Goal: Find specific page/section: Find specific page/section

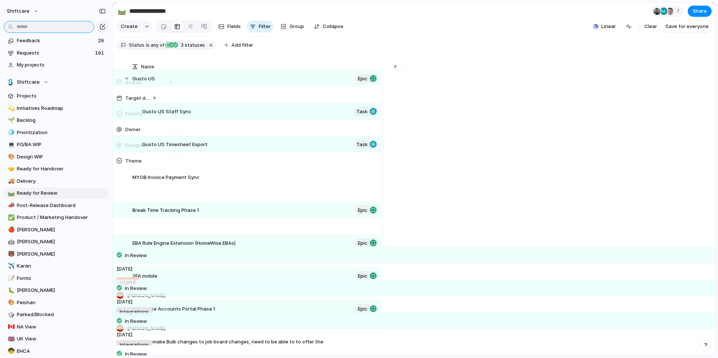
click at [49, 28] on input "text" at bounding box center [49, 27] width 90 height 12
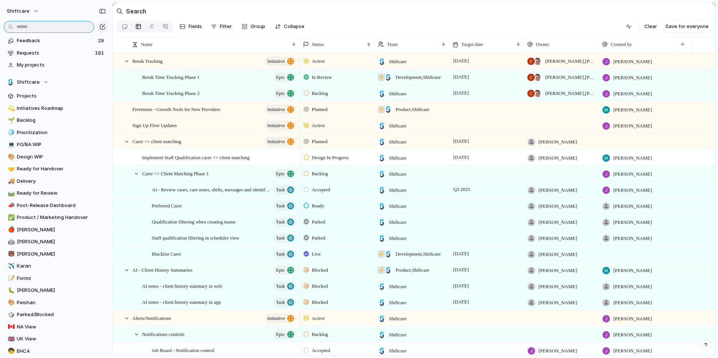
click at [33, 28] on input "text" at bounding box center [49, 27] width 90 height 12
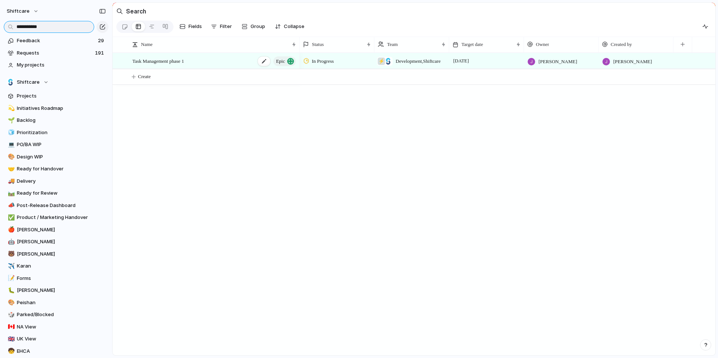
type input "**********"
click at [163, 60] on span "Task Management phase 1" at bounding box center [158, 60] width 52 height 9
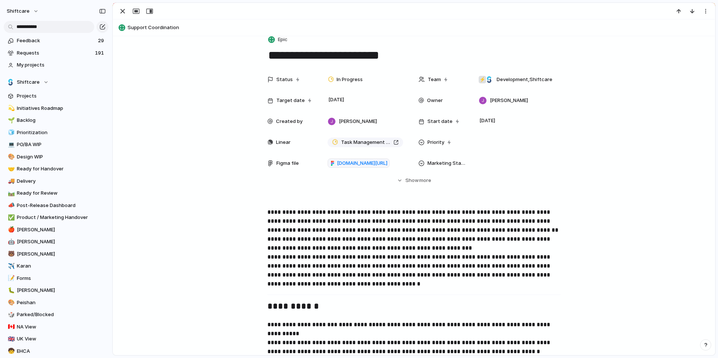
scroll to position [173, 0]
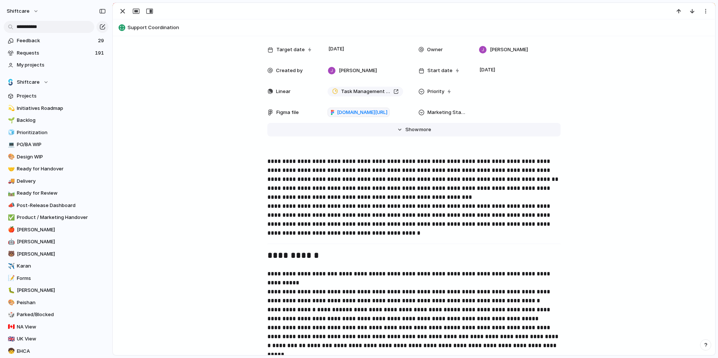
click at [421, 132] on span "more" at bounding box center [425, 129] width 12 height 7
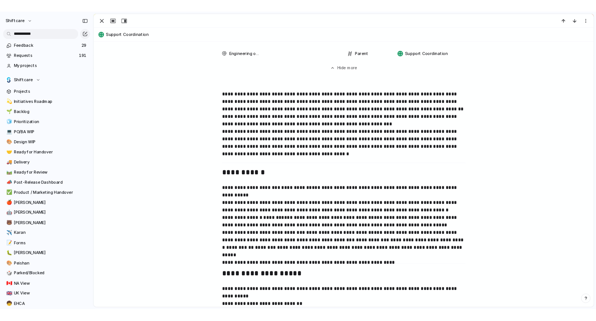
scroll to position [550, 0]
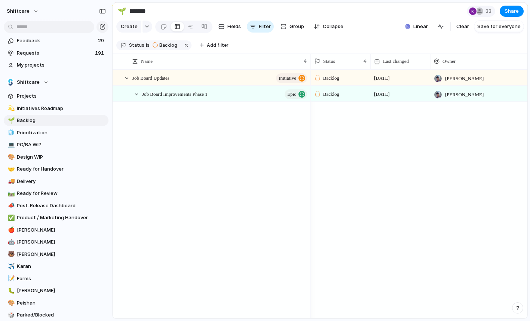
scroll to position [912, 0]
